Goal: Task Accomplishment & Management: Use online tool/utility

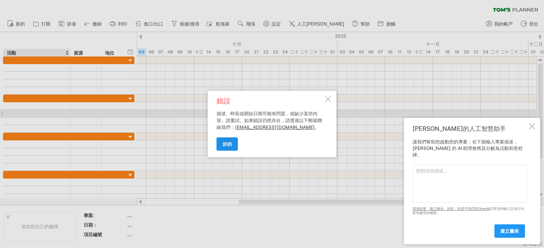
click at [227, 145] on font "好的" at bounding box center [227, 144] width 9 height 6
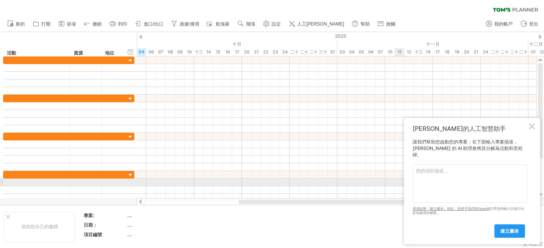
click at [451, 175] on textarea at bounding box center [470, 184] width 115 height 38
click at [443, 185] on textarea at bounding box center [470, 184] width 115 height 38
type textarea "j"
type textarea "握"
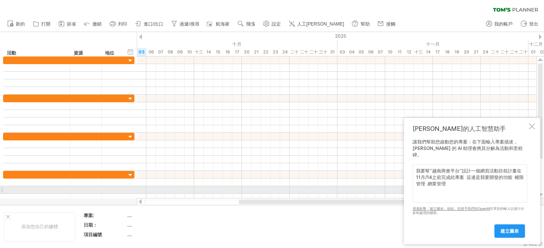
drag, startPoint x: 436, startPoint y: 187, endPoint x: 432, endPoint y: 182, distance: 6.6
click at [434, 185] on textarea "我要幫''越南商會平台''設計一個網頁活動目前計畫在11月/14之前完成此專案 這邊是我要開發的功能 權限管理 網業管理" at bounding box center [470, 184] width 115 height 38
click at [452, 189] on textarea "我要幫''越南商會平台''設計一個網頁活動目前計畫在11月/14之前完成此專案 這邊是我要開發的功能 權限管理 網頁管理" at bounding box center [470, 184] width 115 height 38
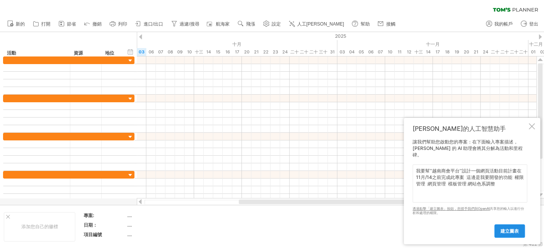
type textarea "我要幫''越南商會平台''設計一個網頁活動目前計畫在11月/14之前完成此專案 這邊是我要開發的功能 權限管理 網頁管理 模板管理 網站色系調整"
click at [509, 232] on font "建立圖表" at bounding box center [510, 232] width 18 height 6
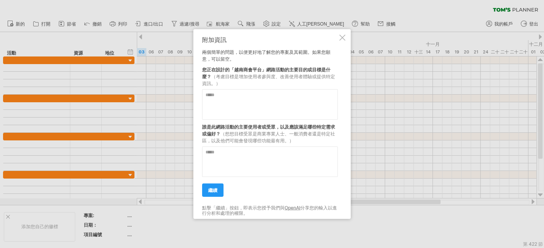
click at [231, 113] on textarea at bounding box center [270, 104] width 136 height 31
type textarea "*"
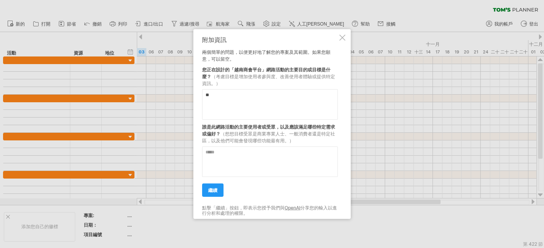
type textarea "*"
click at [285, 96] on textarea "**********" at bounding box center [270, 104] width 136 height 31
type textarea "**********"
click at [294, 161] on textarea at bounding box center [270, 162] width 136 height 31
type textarea "**********"
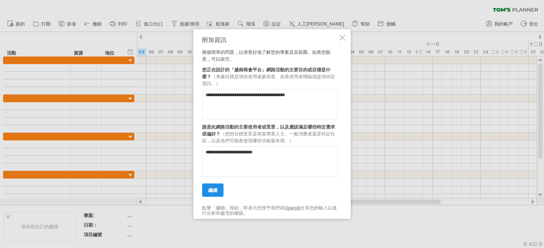
click at [210, 187] on link "繼續" at bounding box center [212, 190] width 21 height 13
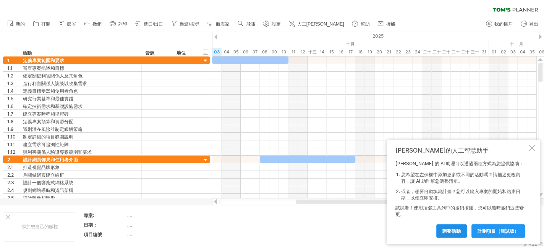
click at [450, 230] on font "調整活動" at bounding box center [452, 232] width 18 height 6
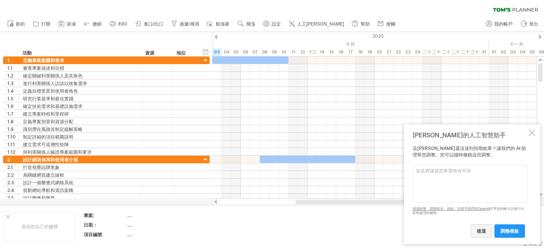
click at [479, 232] on font "後退" at bounding box center [481, 232] width 9 height 6
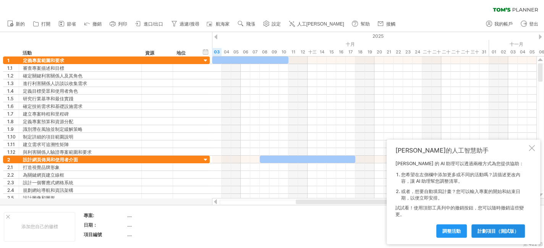
click at [505, 229] on font "計劃項目（測試版）" at bounding box center [498, 232] width 41 height 6
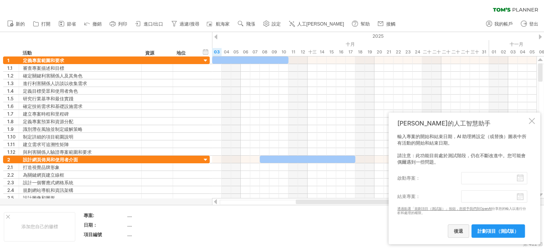
click at [452, 228] on link "後退" at bounding box center [458, 231] width 21 height 13
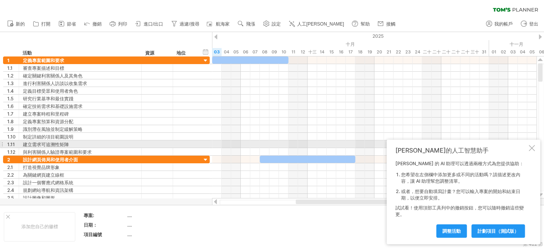
click at [529, 147] on div at bounding box center [532, 148] width 6 height 6
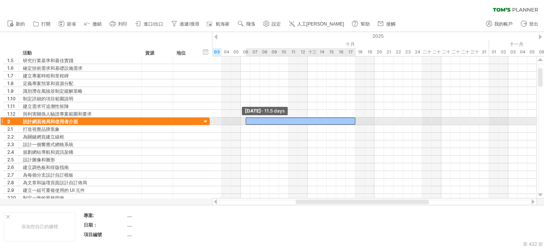
drag, startPoint x: 260, startPoint y: 120, endPoint x: 245, endPoint y: 120, distance: 15.3
click at [245, 120] on span at bounding box center [245, 121] width 3 height 7
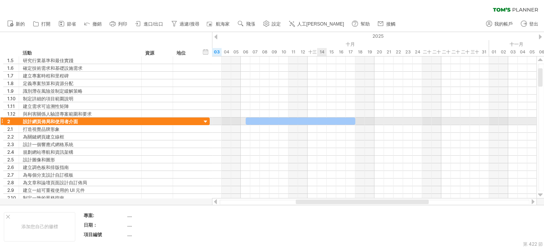
click at [325, 119] on div at bounding box center [301, 121] width 110 height 7
click at [324, 119] on div at bounding box center [301, 121] width 110 height 7
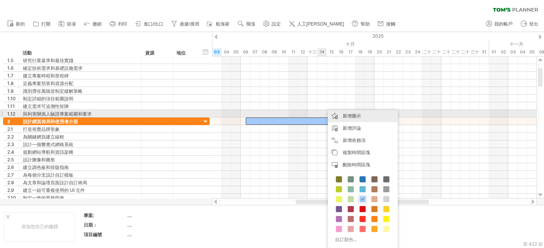
click at [354, 115] on font "新增圖示" at bounding box center [352, 116] width 18 height 6
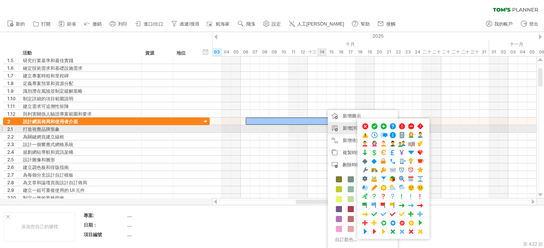
click at [348, 127] on font "新增評論" at bounding box center [352, 128] width 18 height 6
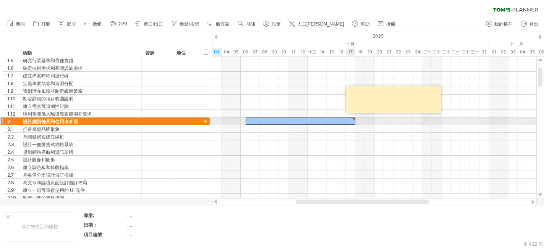
click at [355, 135] on div at bounding box center [374, 137] width 324 height 8
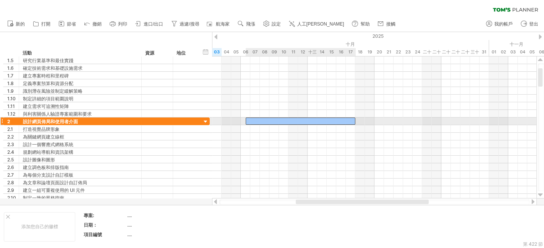
click at [310, 122] on div at bounding box center [301, 121] width 110 height 7
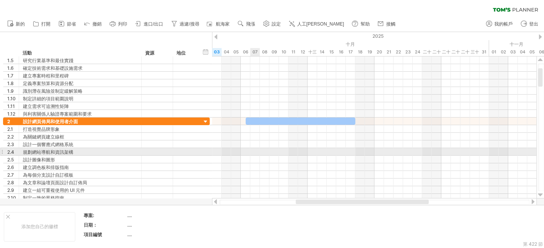
click at [251, 150] on div at bounding box center [374, 152] width 324 height 8
